Goal: Browse casually: Explore the website without a specific task or goal

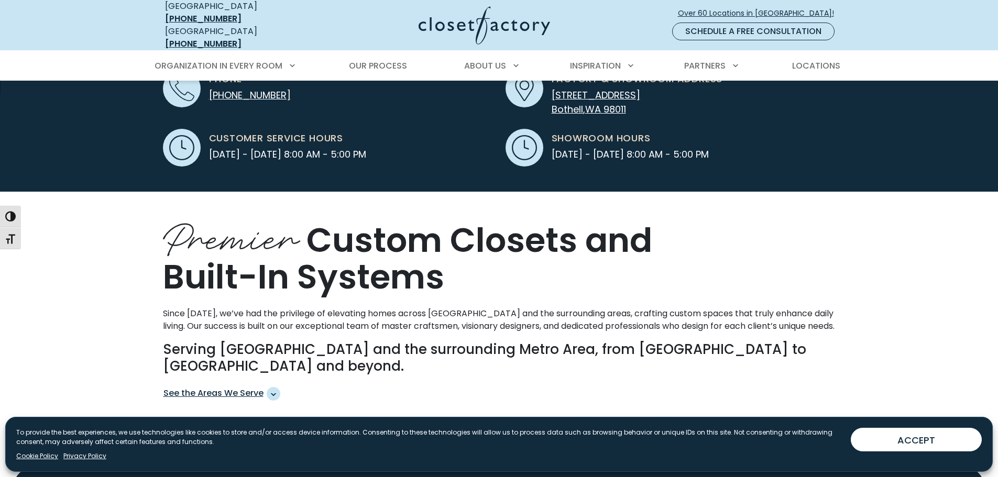
scroll to position [524, 0]
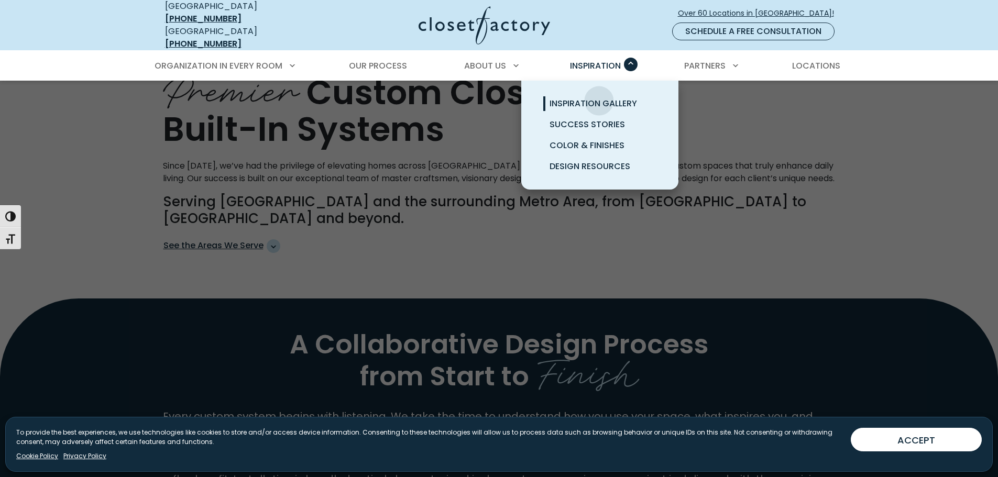
click at [599, 97] on span "Inspiration Gallery" at bounding box center [593, 103] width 87 height 12
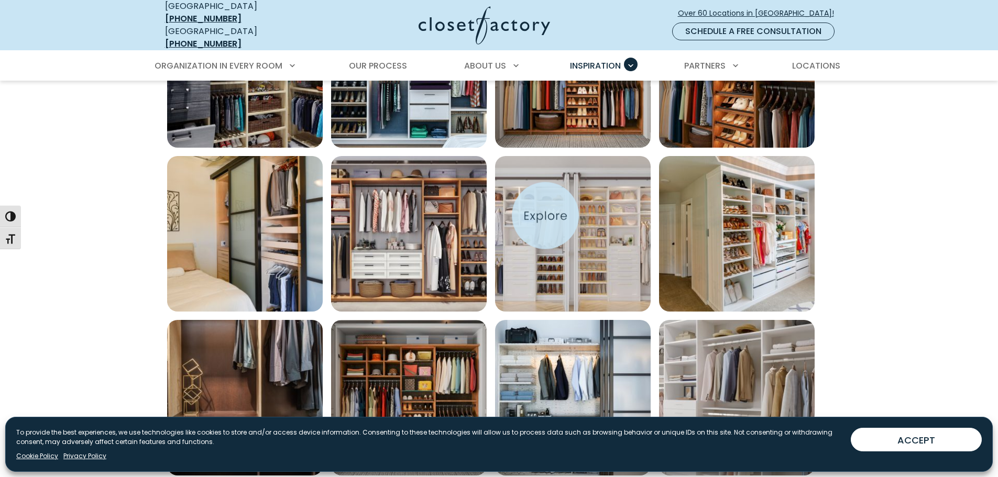
scroll to position [629, 0]
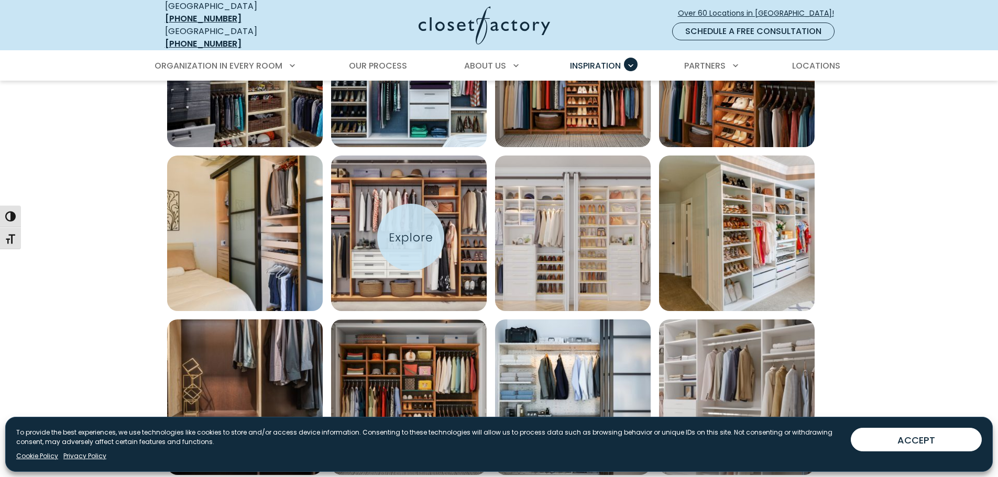
click at [412, 237] on img "Open inspiration gallery to preview enlarged image" at bounding box center [409, 234] width 156 height 156
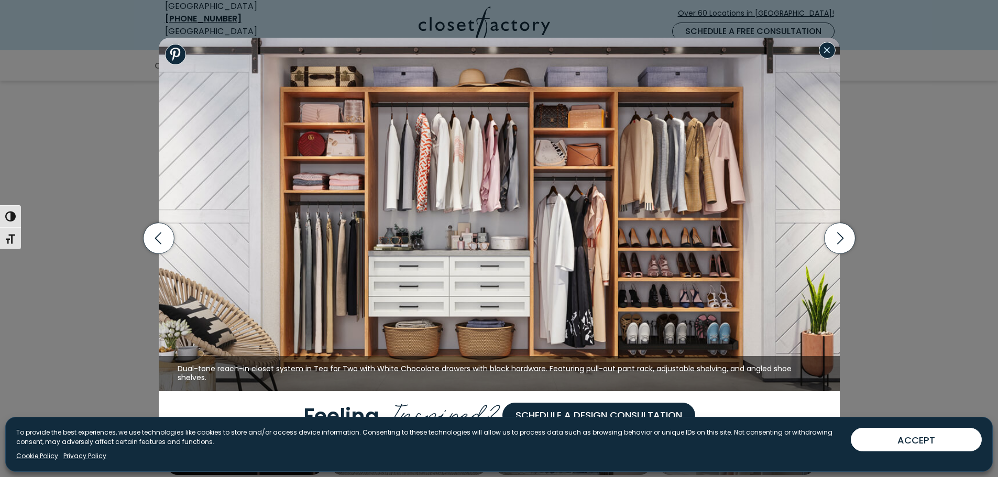
click at [830, 57] on button "Close modal" at bounding box center [827, 50] width 17 height 17
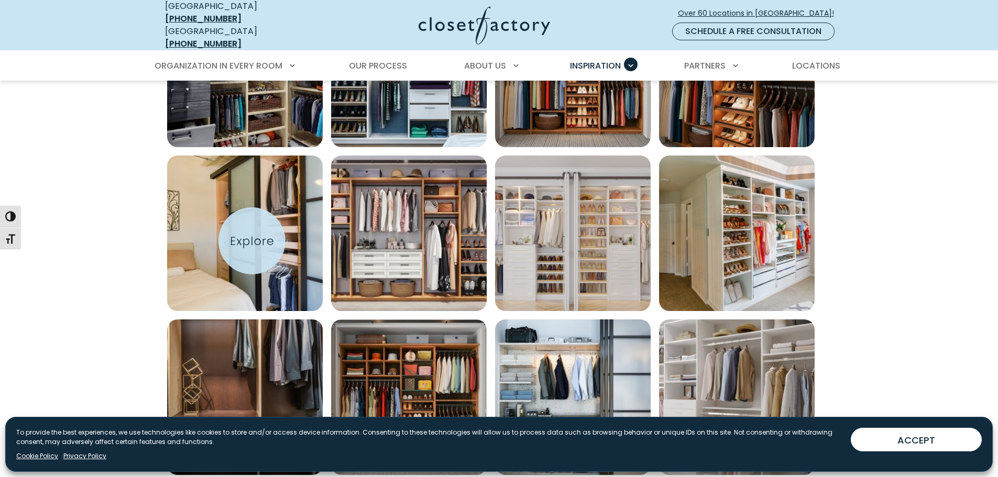
click at [252, 241] on img "Open inspiration gallery to preview enlarged image" at bounding box center [245, 234] width 156 height 156
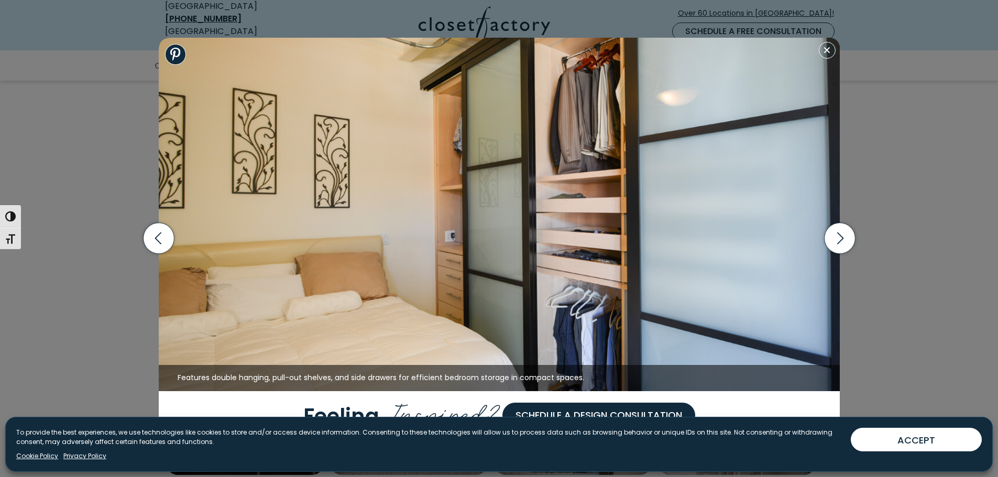
scroll to position [891, 0]
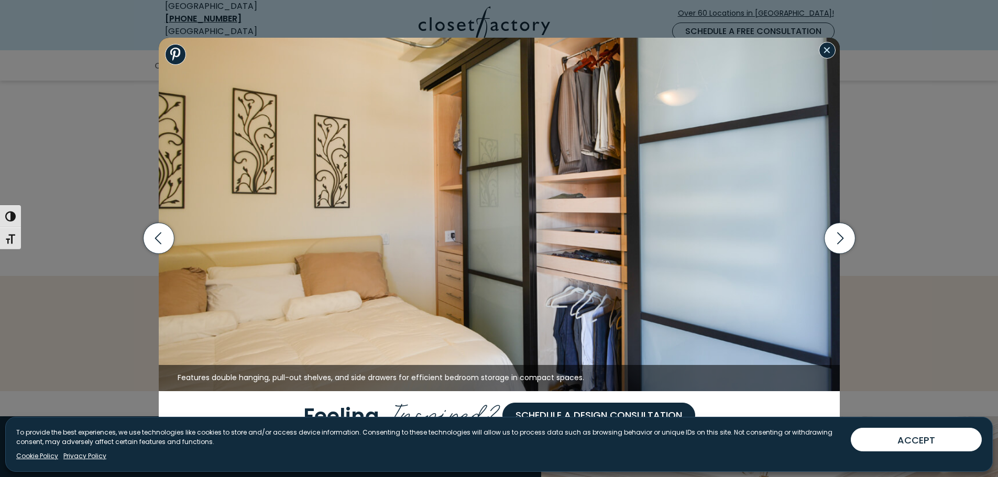
drag, startPoint x: 825, startPoint y: 53, endPoint x: 824, endPoint y: 87, distance: 34.6
click at [825, 53] on button "Close modal" at bounding box center [827, 50] width 17 height 17
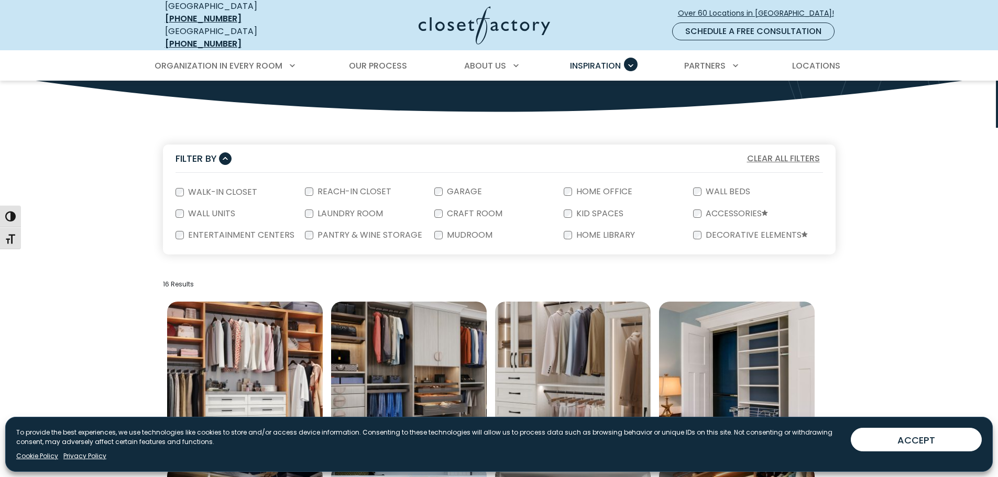
scroll to position [97, 0]
